Goal: Information Seeking & Learning: Learn about a topic

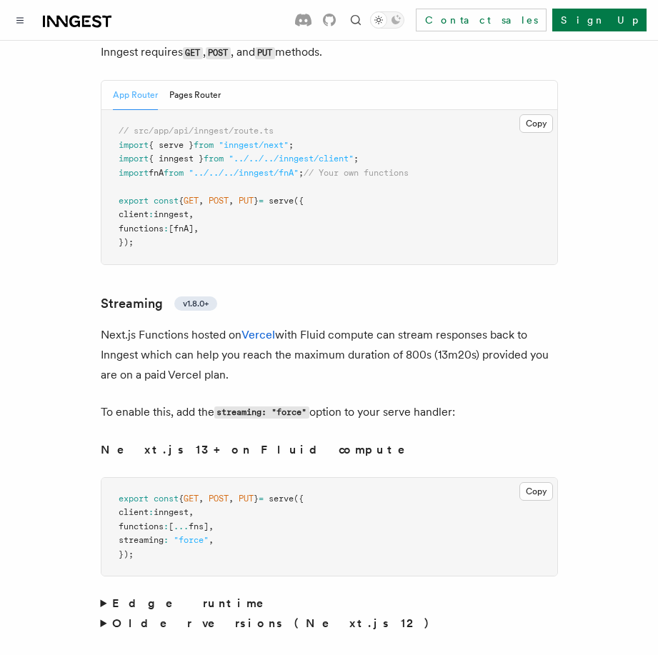
scroll to position [9391, 0]
